Goal: Use online tool/utility: Utilize a website feature to perform a specific function

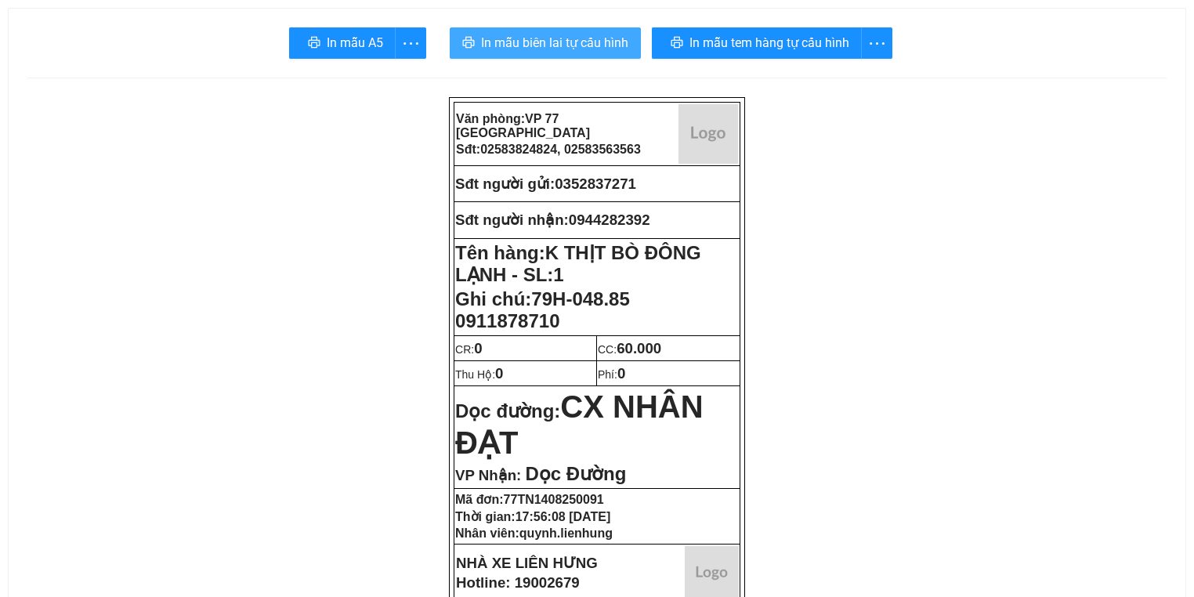
click at [614, 53] on button "In mẫu biên lai tự cấu hình" at bounding box center [545, 42] width 191 height 31
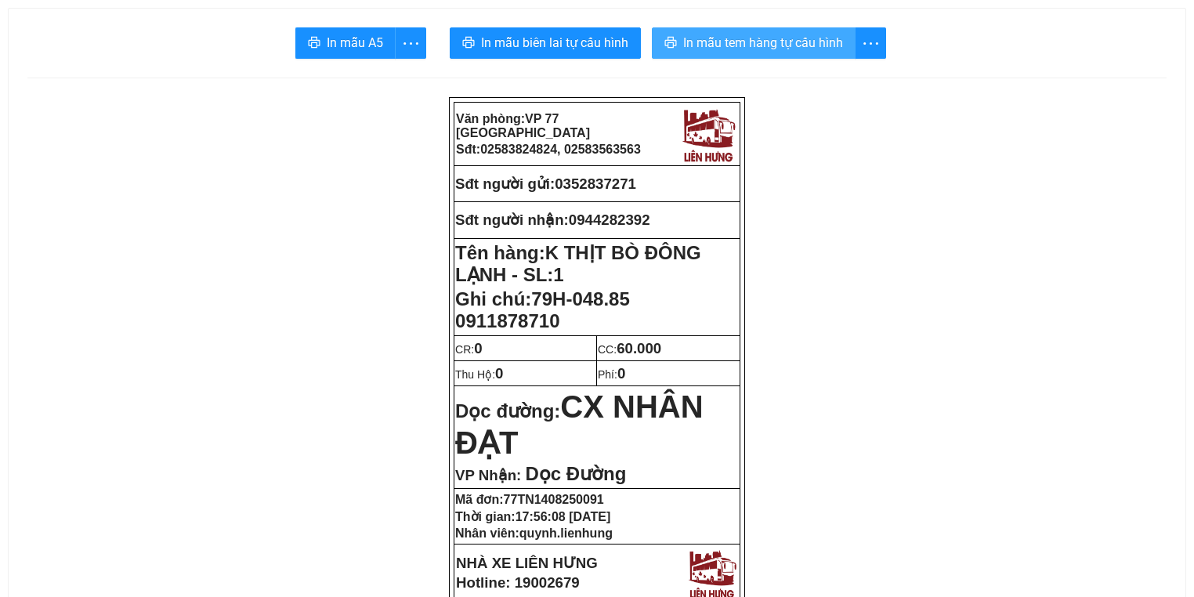
click at [730, 38] on span "In mẫu tem hàng tự cấu hình" at bounding box center [763, 43] width 160 height 20
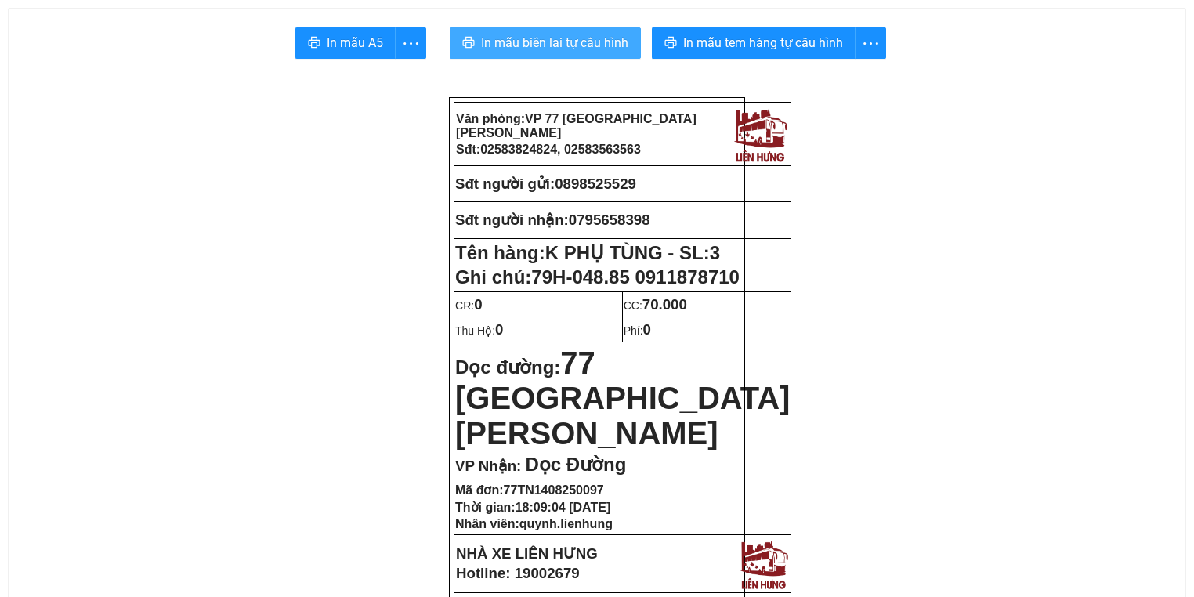
click at [593, 31] on button "In mẫu biên lai tự cấu hình" at bounding box center [545, 42] width 191 height 31
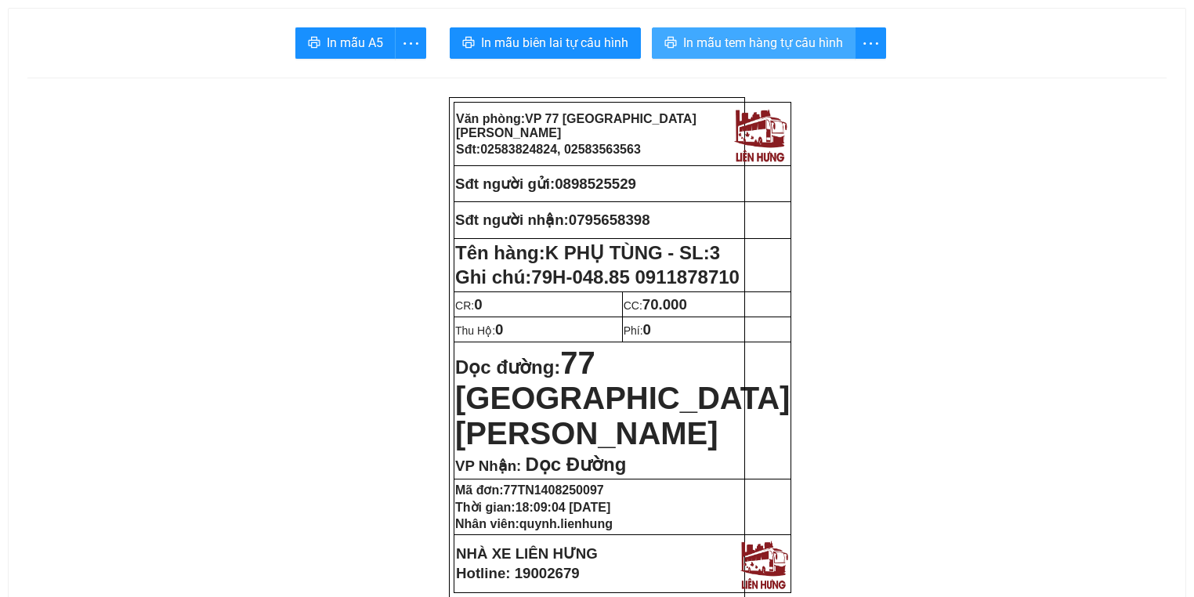
click at [705, 28] on button "In mẫu tem hàng tự cấu hình" at bounding box center [754, 42] width 204 height 31
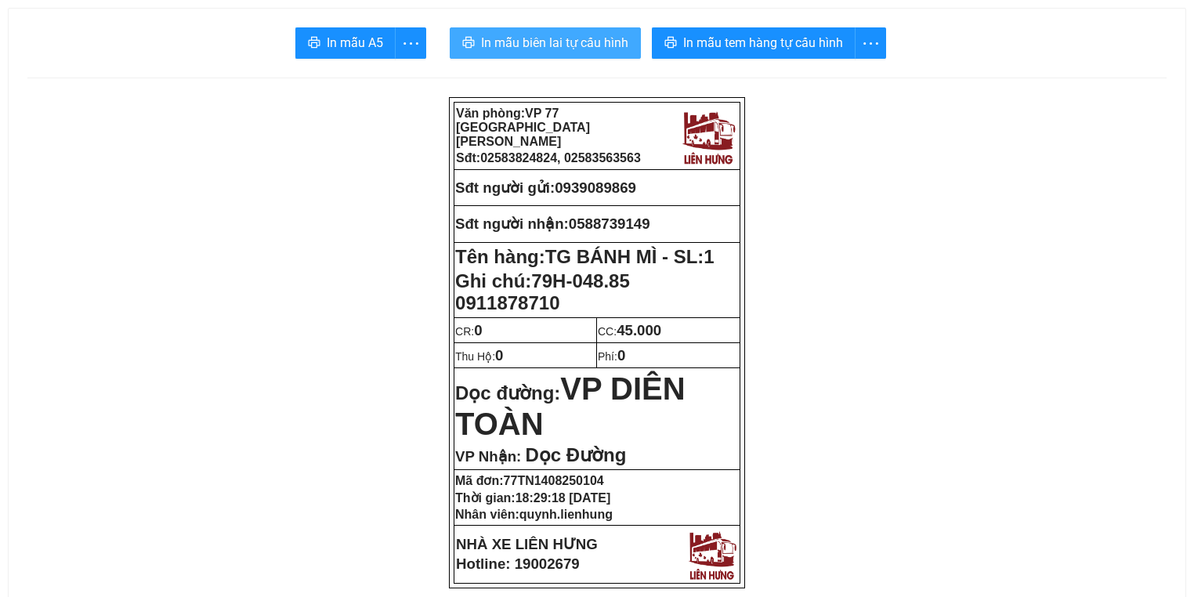
click at [573, 47] on span "In mẫu biên lai tự cấu hình" at bounding box center [554, 43] width 147 height 20
click at [588, 183] on span "0939089869" at bounding box center [595, 187] width 81 height 16
copy span "0939089869"
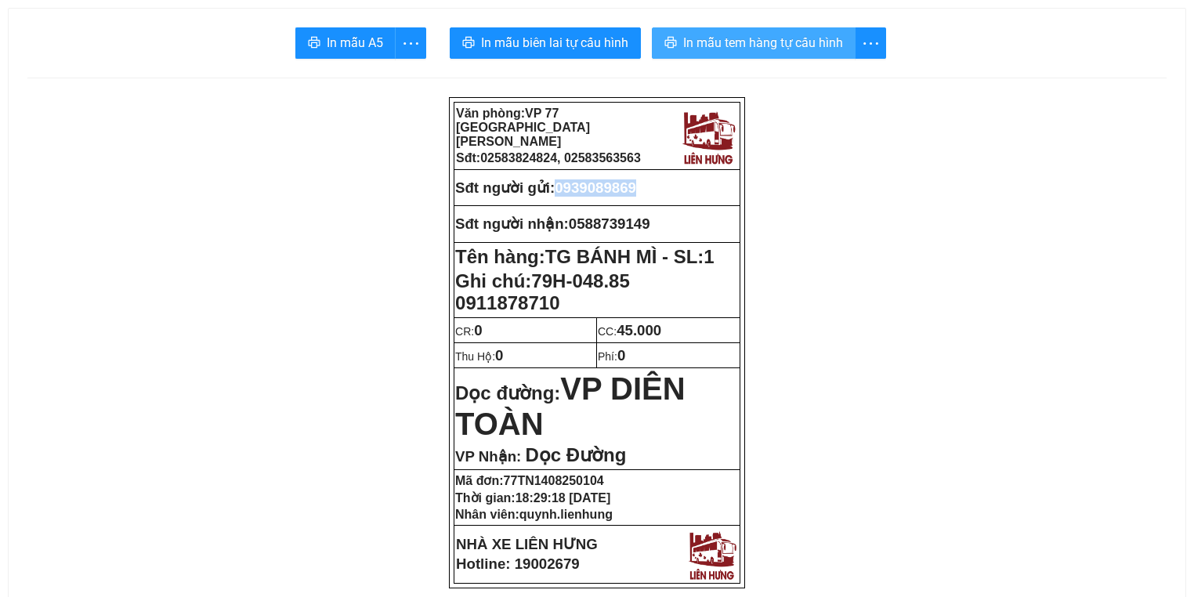
click at [740, 54] on button "In mẫu tem hàng tự cấu hình" at bounding box center [754, 42] width 204 height 31
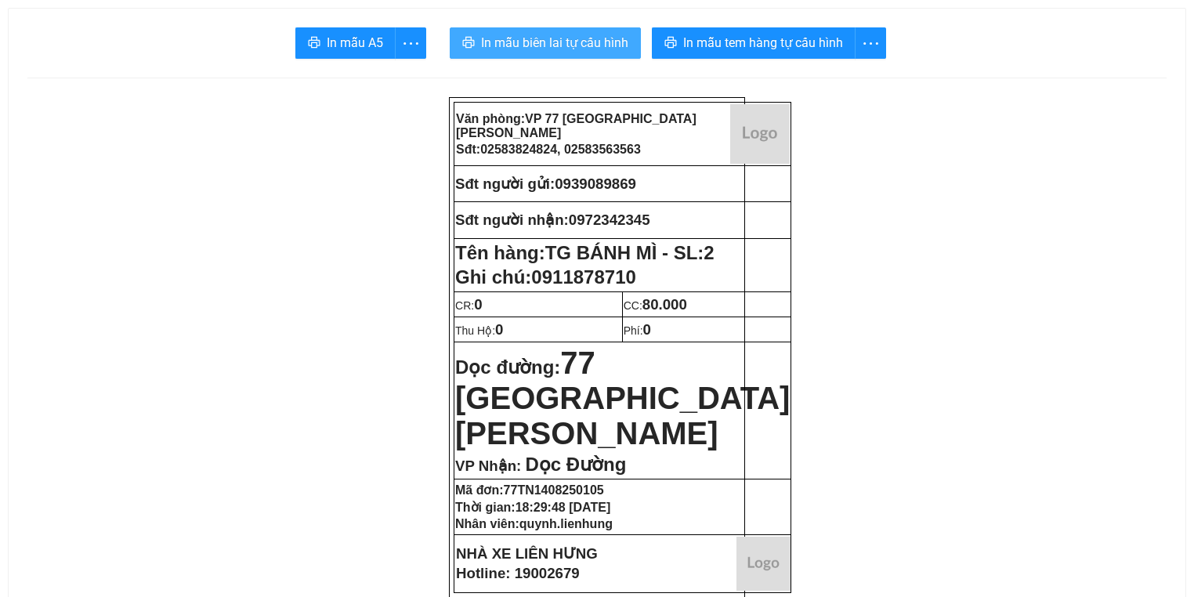
click at [552, 44] on span "In mẫu biên lai tự cấu hình" at bounding box center [554, 43] width 147 height 20
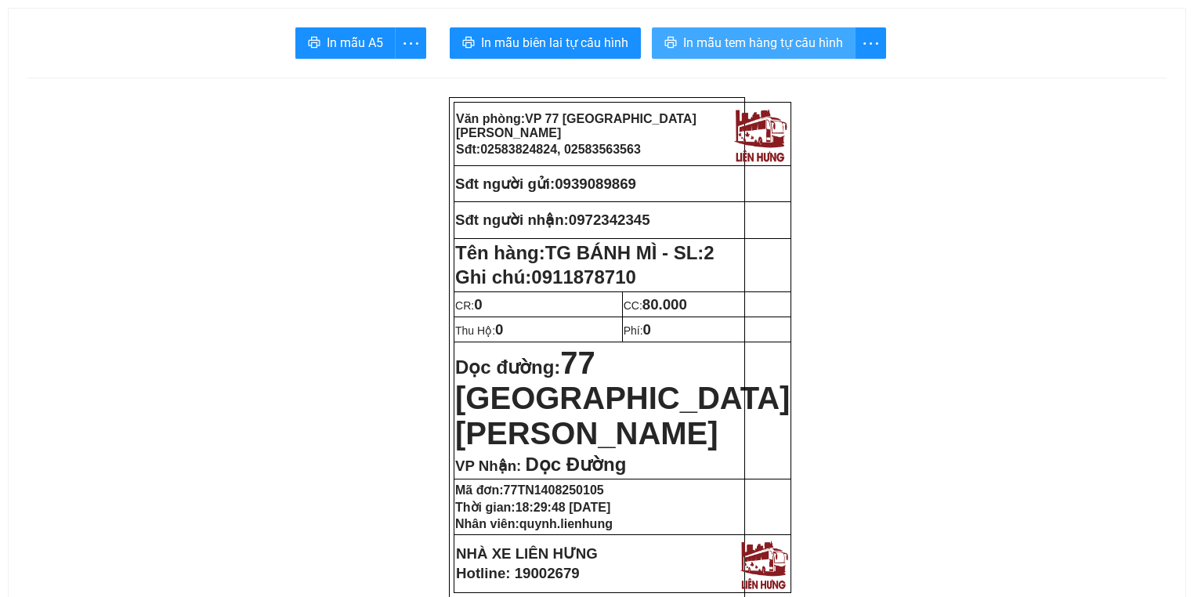
click at [711, 47] on span "In mẫu tem hàng tự cấu hình" at bounding box center [763, 43] width 160 height 20
click at [782, 38] on span "In mẫu tem hàng tự cấu hình" at bounding box center [763, 43] width 160 height 20
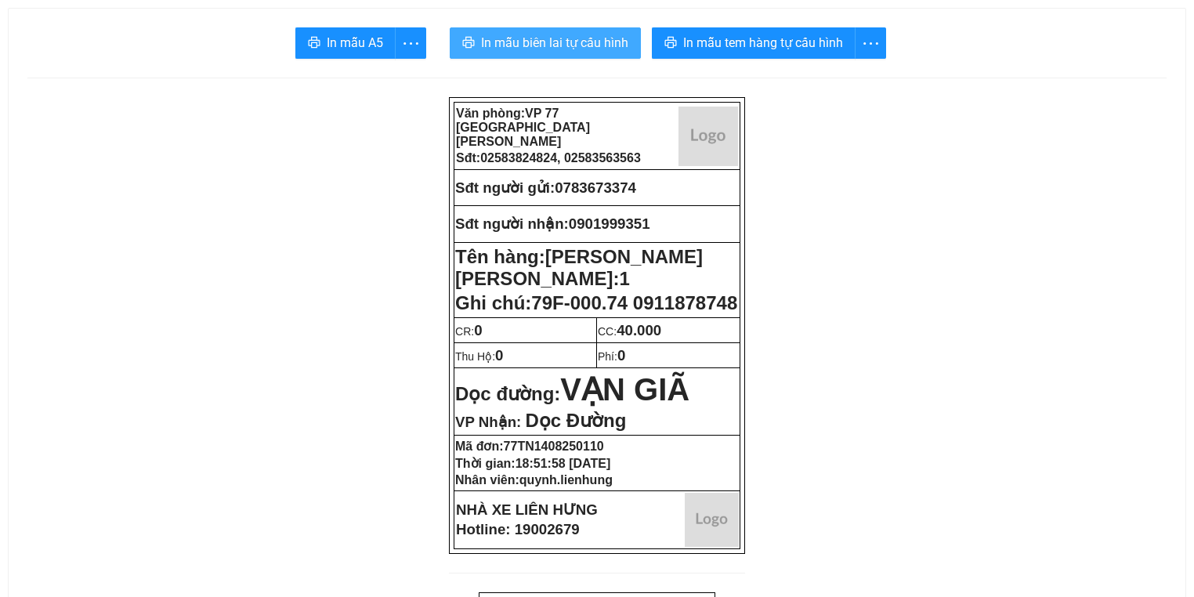
click at [588, 45] on span "In mẫu biên lai tự cấu hình" at bounding box center [554, 43] width 147 height 20
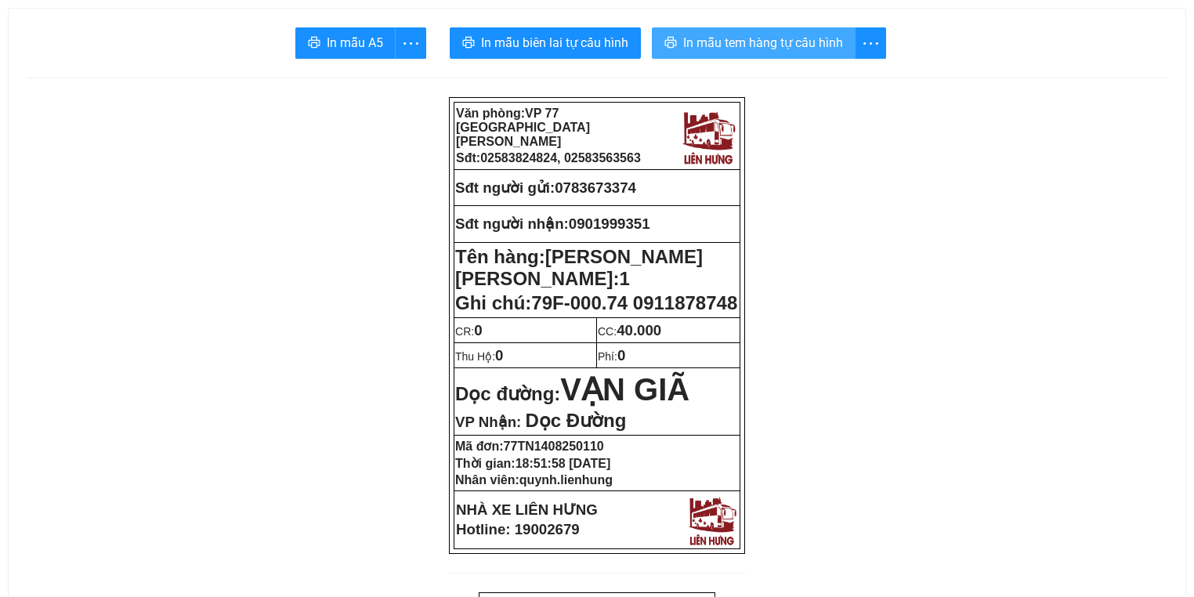
click at [756, 54] on button "In mẫu tem hàng tự cấu hình" at bounding box center [754, 42] width 204 height 31
